Goal: Check status: Check status

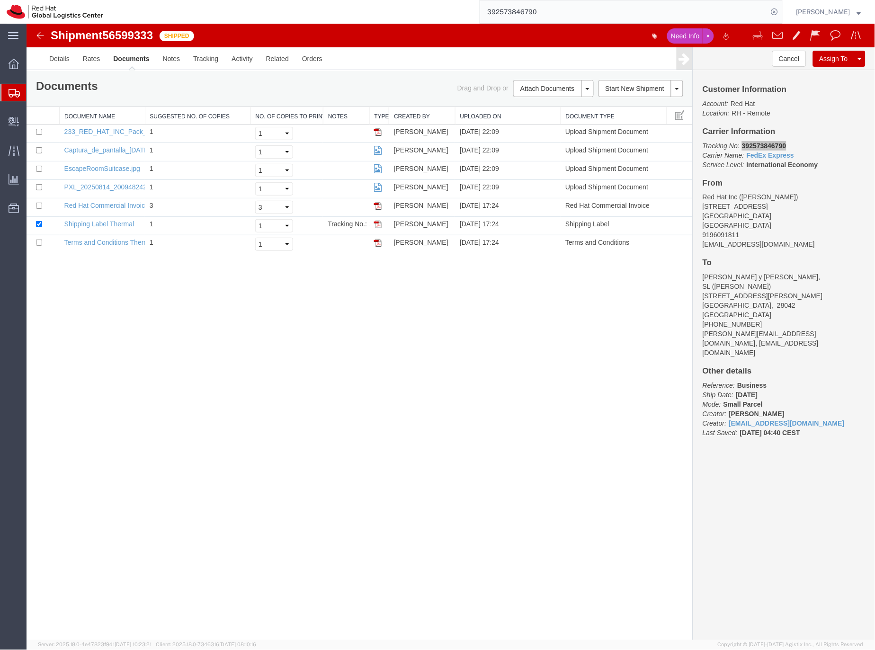
click at [554, 12] on input "392573846790" at bounding box center [624, 11] width 288 height 23
type input "392583292885"
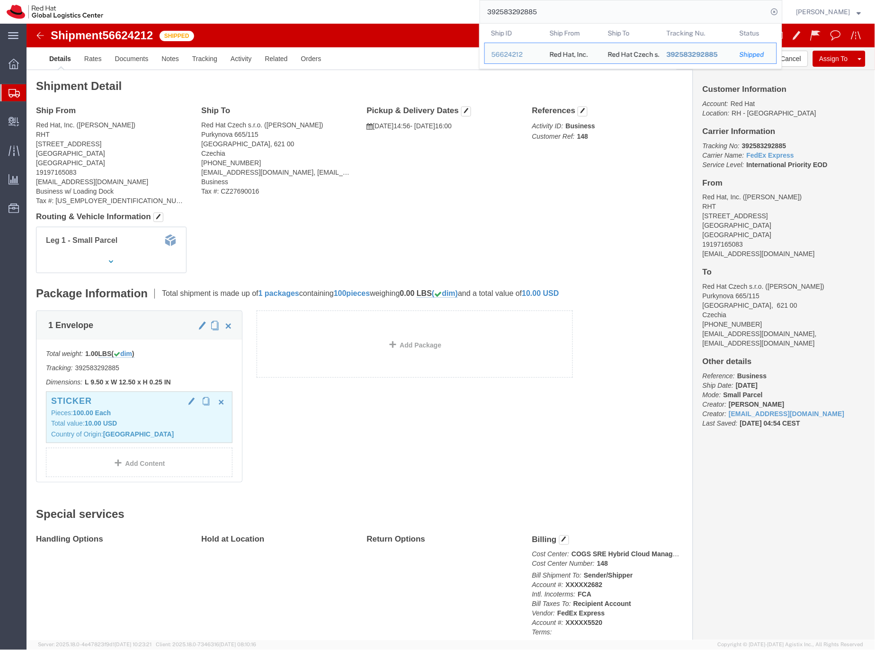
click div "Sticker Pieces: 100.00 Each Total value: 10.00 USD Country of Origin: [GEOGRAPH…"
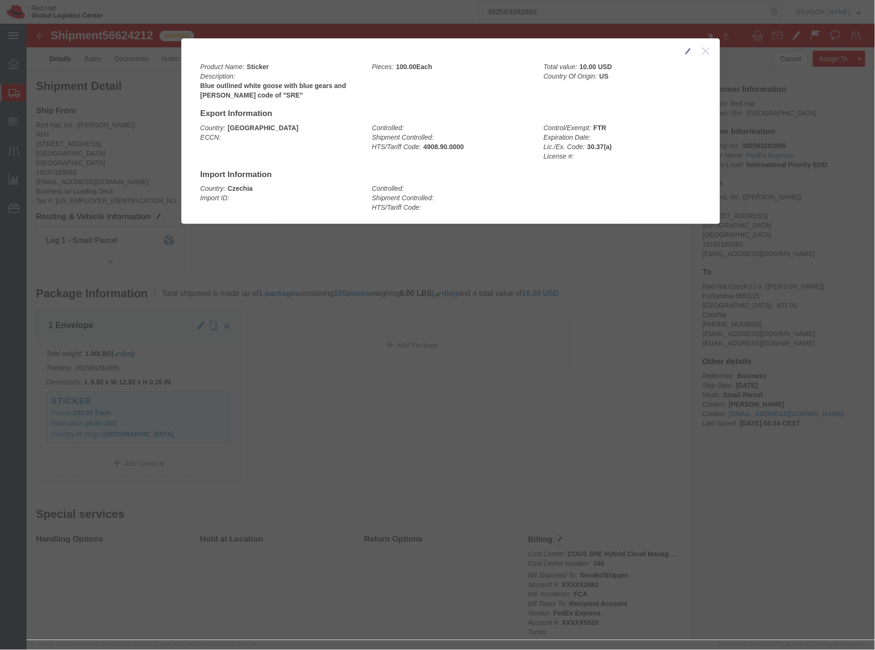
click b "4908.90.0000"
copy b "4908.90.0000"
click icon "button"
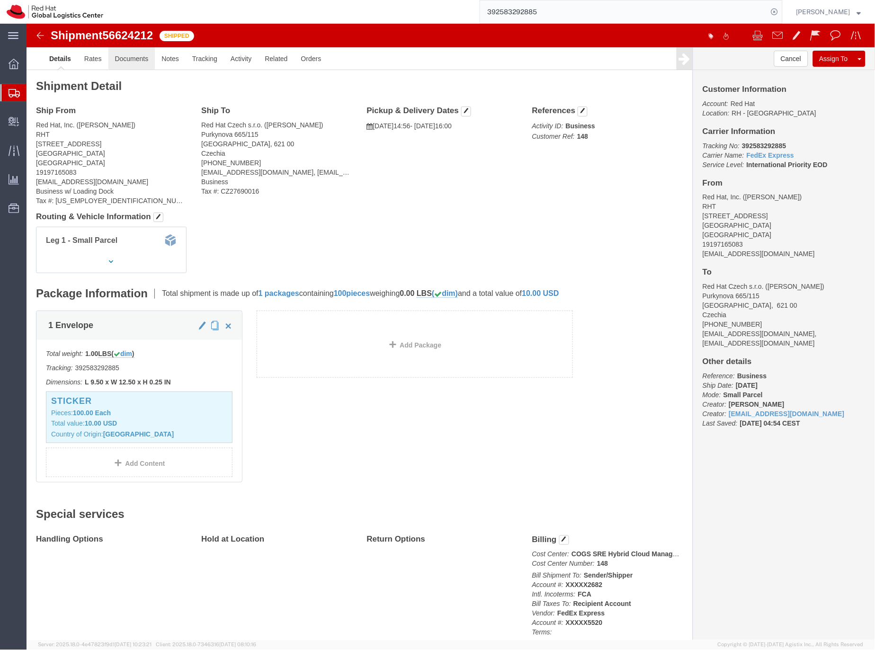
click link "Documents"
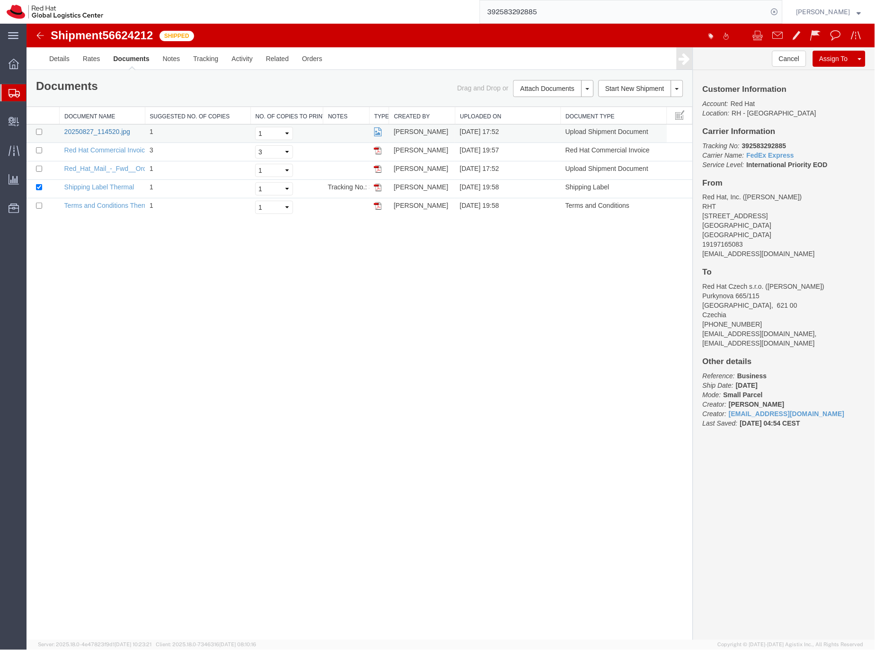
click at [105, 135] on link "20250827_114520.jpg" at bounding box center [97, 131] width 66 height 8
click at [70, 151] on link "Red Hat Commercial Invoice Thermal" at bounding box center [119, 150] width 110 height 8
click at [79, 168] on link "Red_Hat_Mail_-_Fwd__Order_Confirmation__3681417.pdf" at bounding box center [151, 168] width 174 height 8
click at [11, 91] on icon at bounding box center [14, 93] width 11 height 9
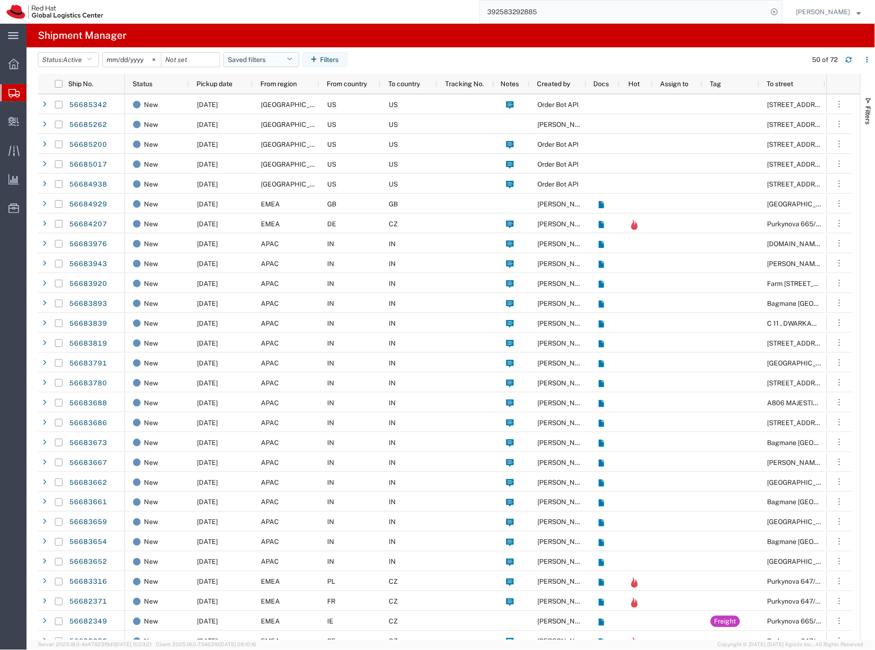
click at [281, 56] on button "Saved filters" at bounding box center [262, 59] width 76 height 15
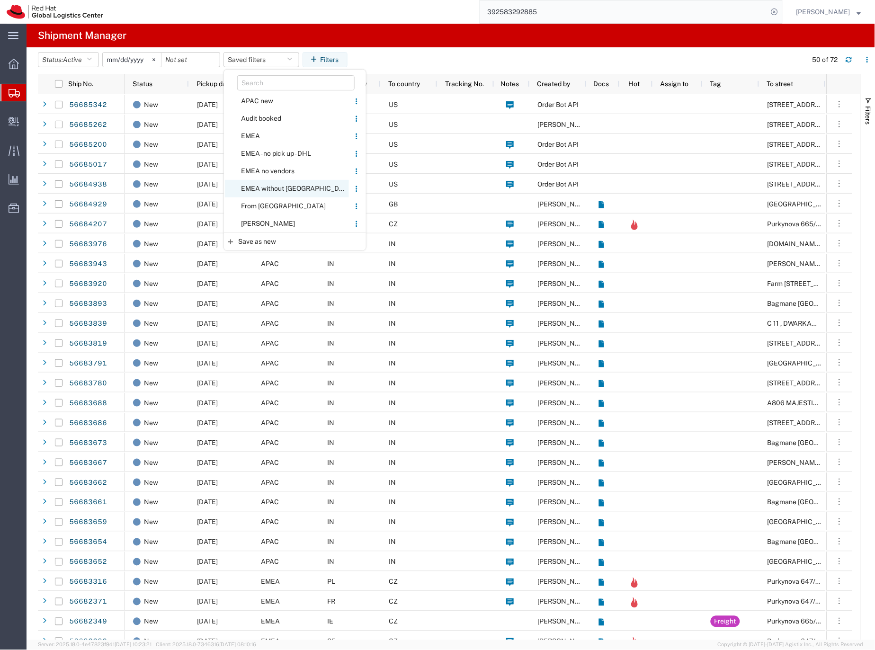
click at [268, 189] on span "EMEA without [GEOGRAPHIC_DATA]" at bounding box center [287, 189] width 124 height 18
type input "[DATE]"
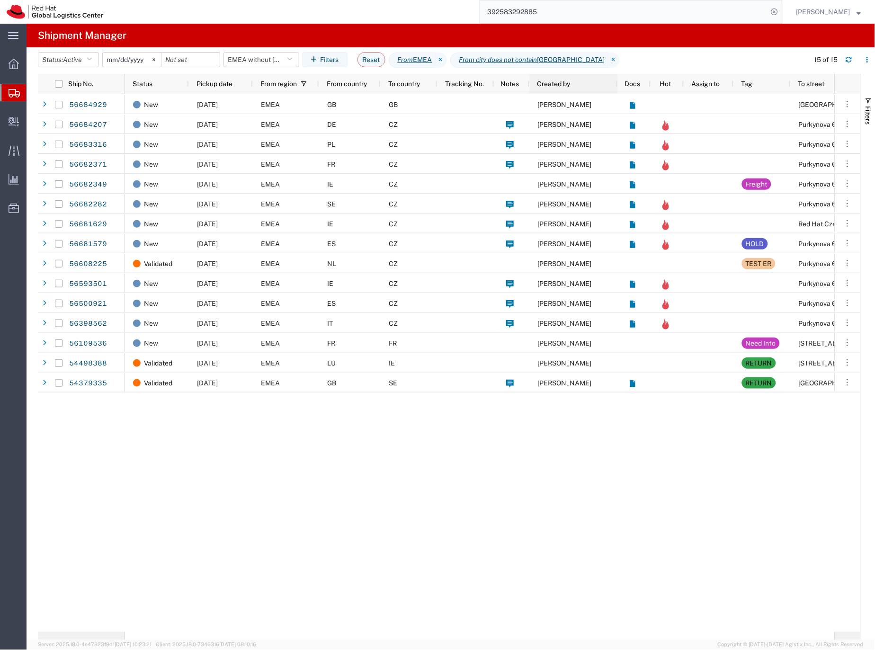
drag, startPoint x: 585, startPoint y: 80, endPoint x: 616, endPoint y: 78, distance: 31.3
click at [616, 78] on div at bounding box center [618, 84] width 4 height 20
click at [255, 58] on button "EMEA without [GEOGRAPHIC_DATA]" at bounding box center [262, 59] width 76 height 15
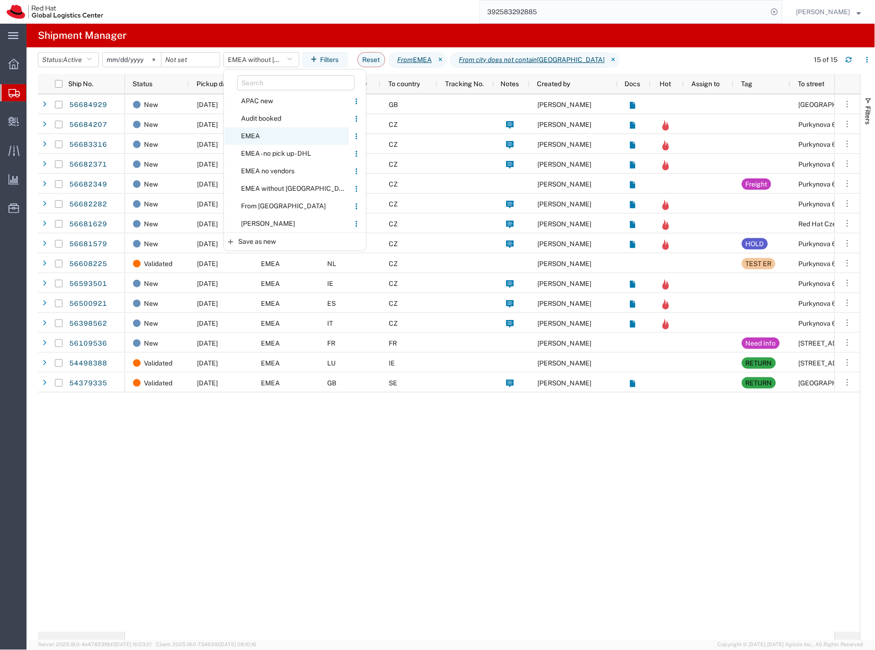
click at [261, 134] on span "EMEA" at bounding box center [287, 136] width 124 height 18
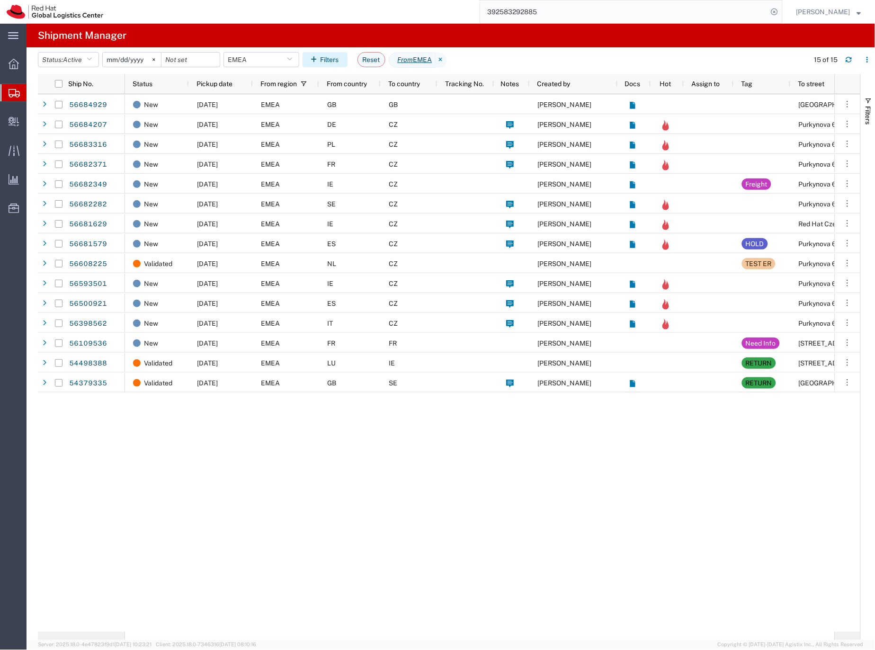
click at [323, 55] on button "Filters" at bounding box center [325, 59] width 45 height 15
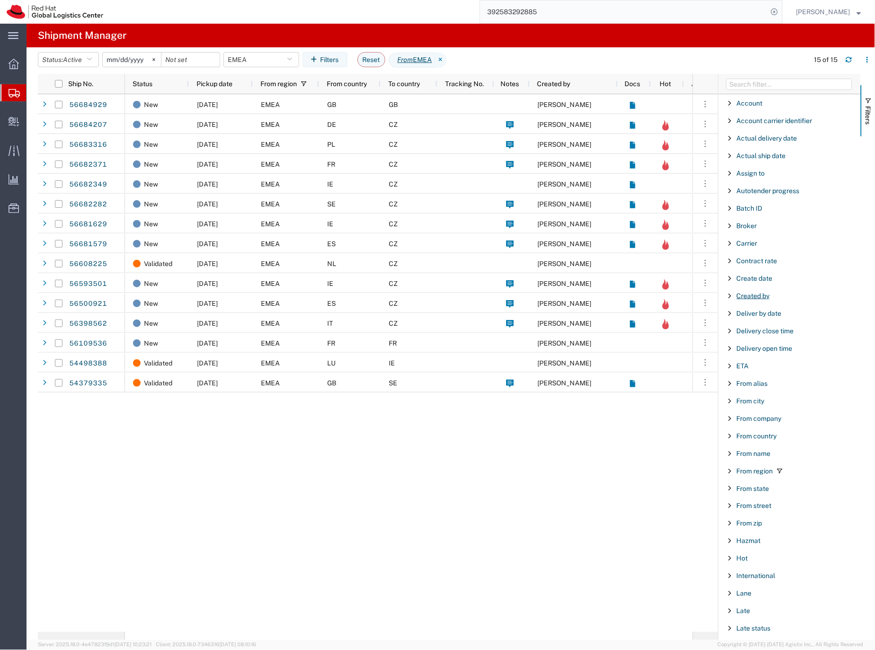
click at [764, 298] on span "Created by" at bounding box center [753, 296] width 33 height 8
type input "V"
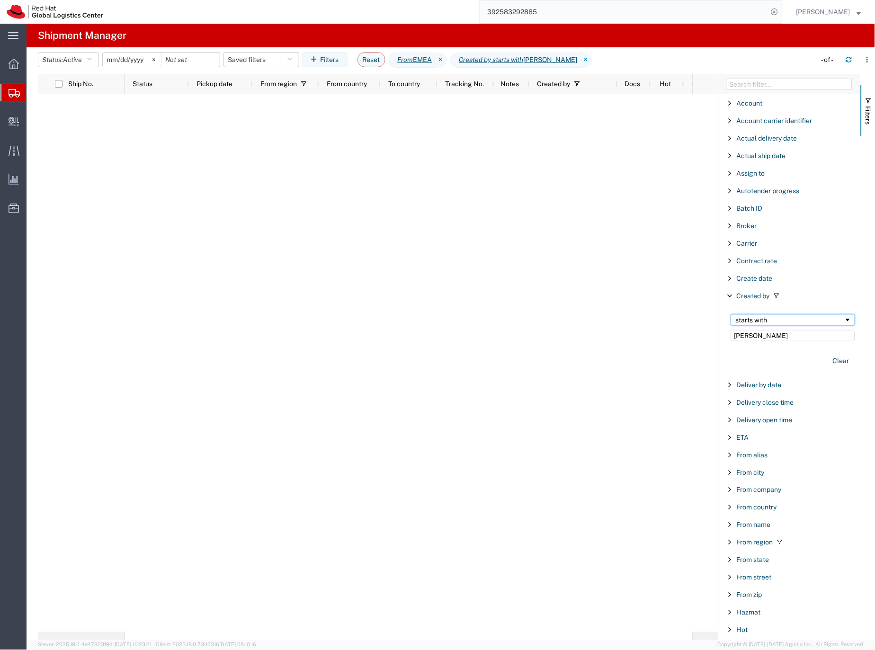
click at [845, 319] on span "Filtering operator" at bounding box center [849, 320] width 8 height 8
drag, startPoint x: 776, startPoint y: 337, endPoint x: 723, endPoint y: 339, distance: 52.6
click at [723, 339] on div "contains [PERSON_NAME]" at bounding box center [791, 342] width 139 height 66
click at [764, 335] on input "[PERSON_NAME]" at bounding box center [793, 335] width 124 height 11
type input "[PERSON_NAME]"
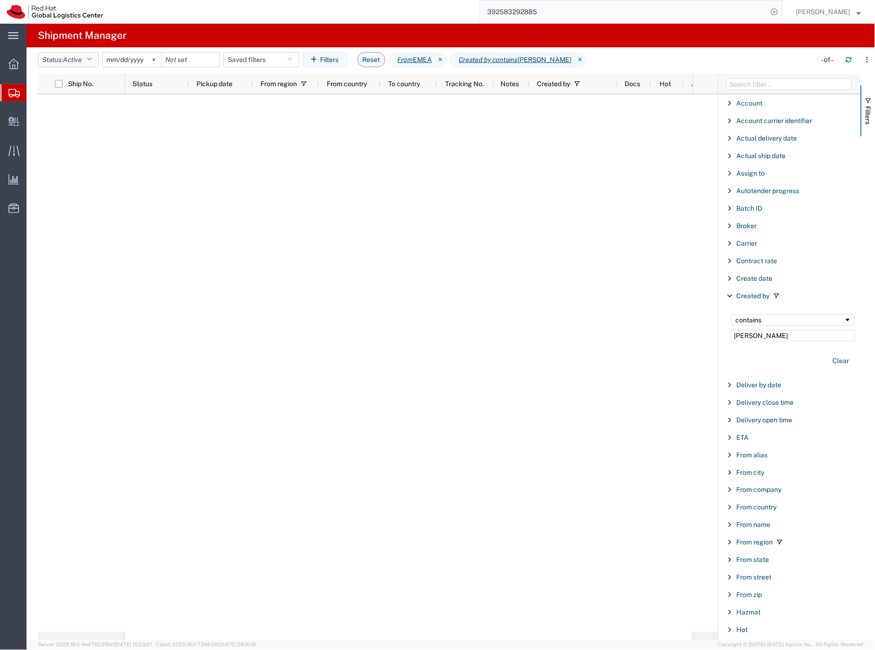
click at [92, 59] on icon "button" at bounding box center [89, 59] width 5 height 7
click at [58, 104] on span "All" at bounding box center [93, 109] width 110 height 15
click at [525, 11] on input "392583292885" at bounding box center [624, 11] width 288 height 23
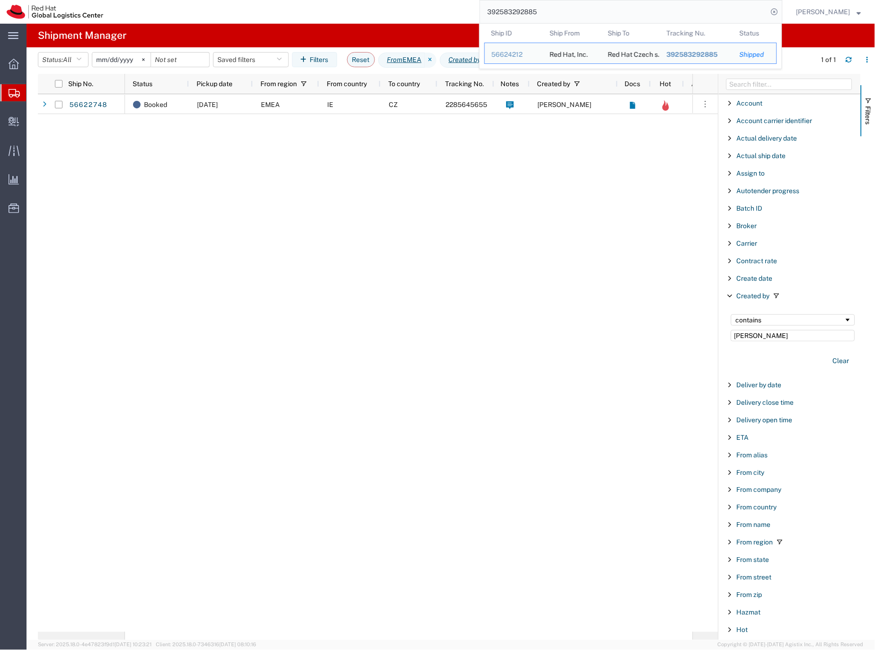
paste input "265064757"
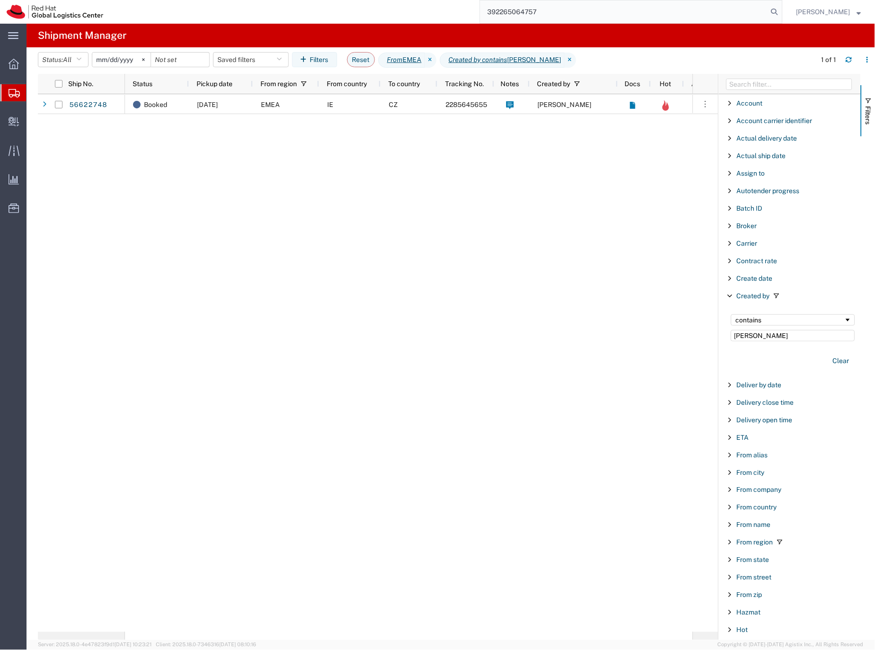
type input "392265064757"
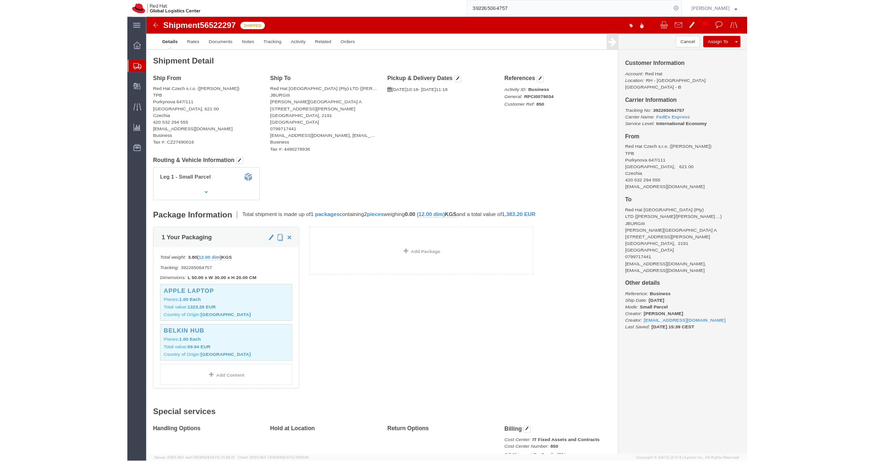
scroll to position [2, 0]
